Goal: Task Accomplishment & Management: Manage account settings

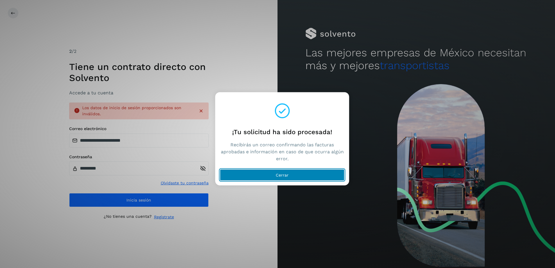
click at [266, 177] on button "Cerrar" at bounding box center [282, 175] width 125 height 12
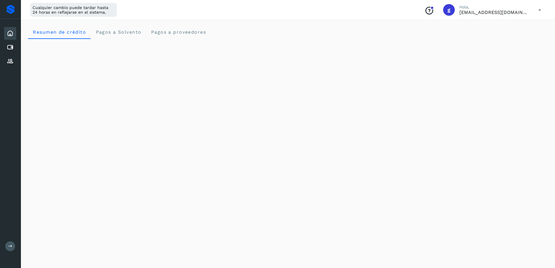
click at [16, 33] on div "Inicio Cuentas por pagar Proveedores" at bounding box center [10, 47] width 21 height 57
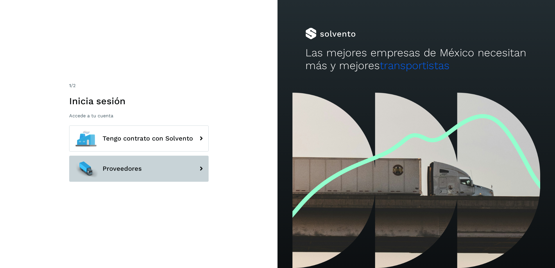
click at [116, 175] on button "Proveedores" at bounding box center [138, 169] width 139 height 26
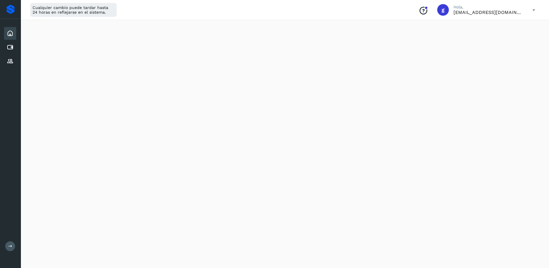
scroll to position [294, 0]
click at [533, 7] on icon at bounding box center [534, 10] width 12 height 12
click at [506, 36] on div "Cerrar sesión" at bounding box center [504, 37] width 69 height 11
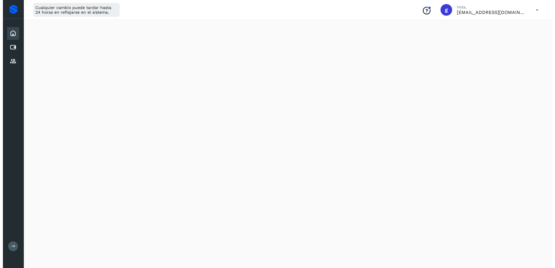
scroll to position [0, 0]
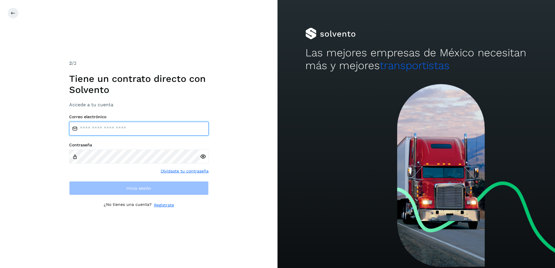
type input "**********"
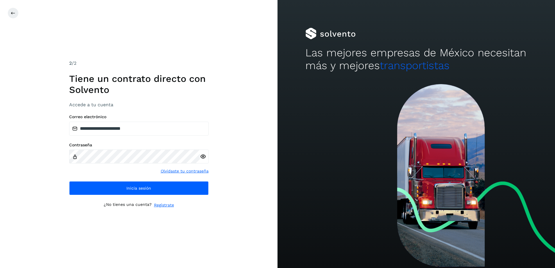
click at [204, 154] on icon at bounding box center [203, 157] width 6 height 6
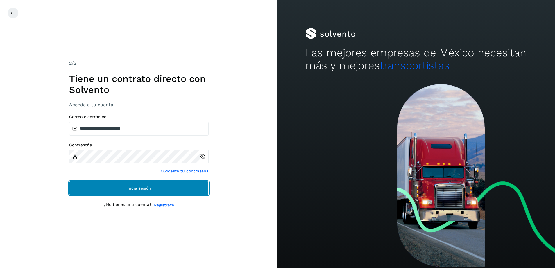
click at [146, 181] on button "Inicia sesión" at bounding box center [138, 188] width 139 height 14
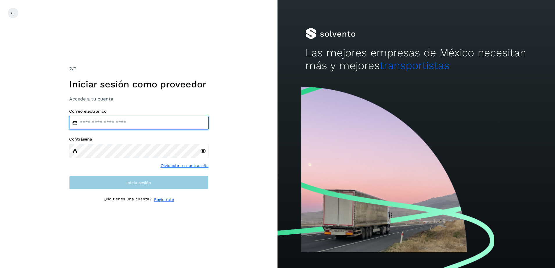
type input "**********"
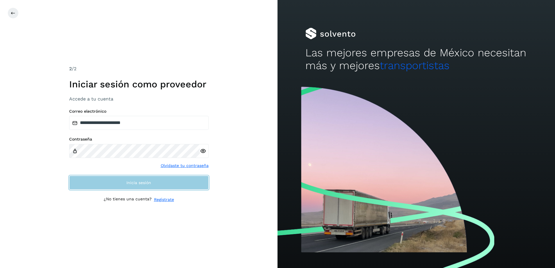
click at [134, 179] on button "Inicia sesión" at bounding box center [138, 183] width 139 height 14
